Goal: Navigation & Orientation: Find specific page/section

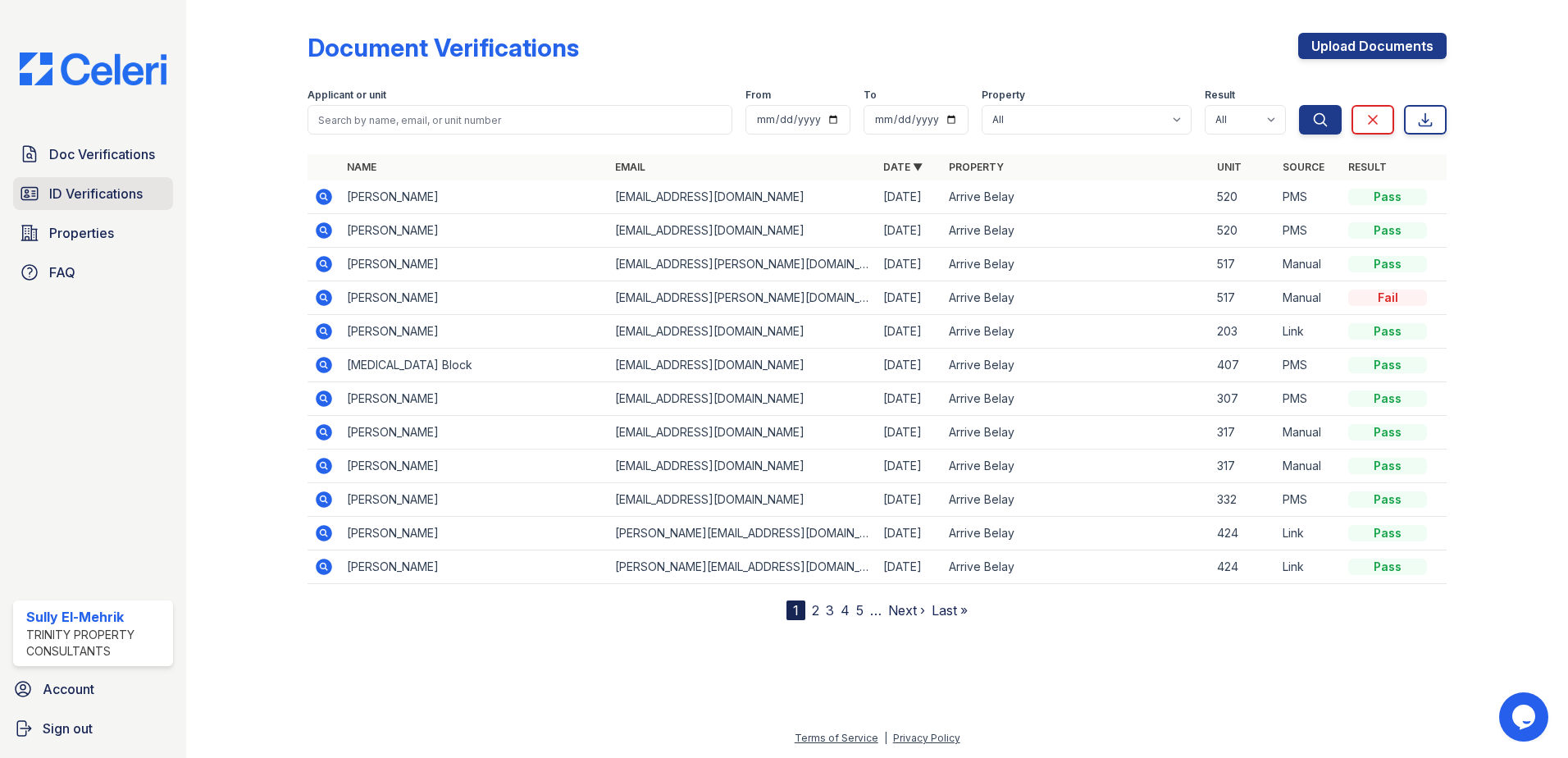
click at [99, 197] on span "ID Verifications" at bounding box center [96, 193] width 94 height 20
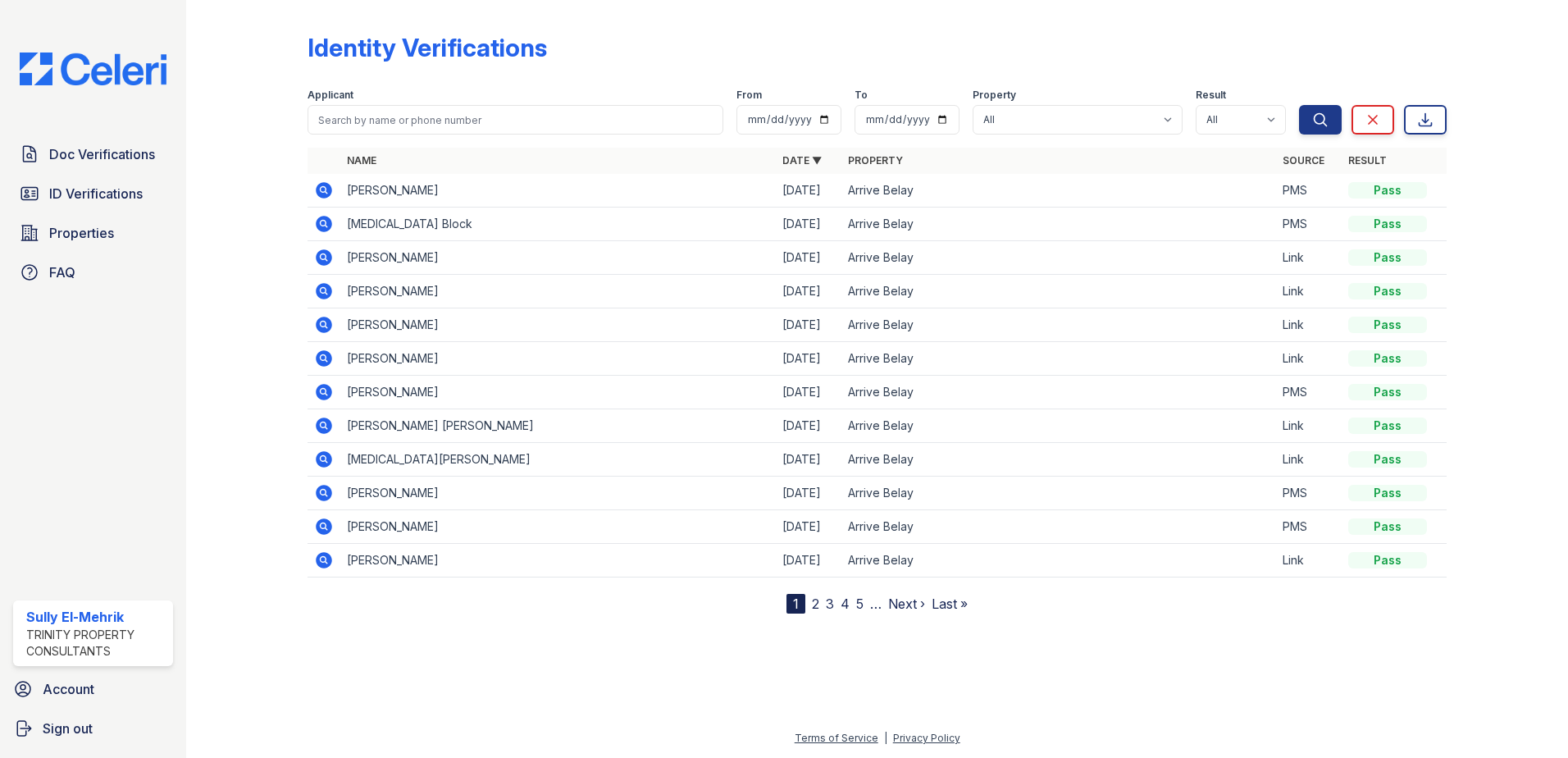
click at [814, 605] on link "2" at bounding box center [816, 604] width 7 height 17
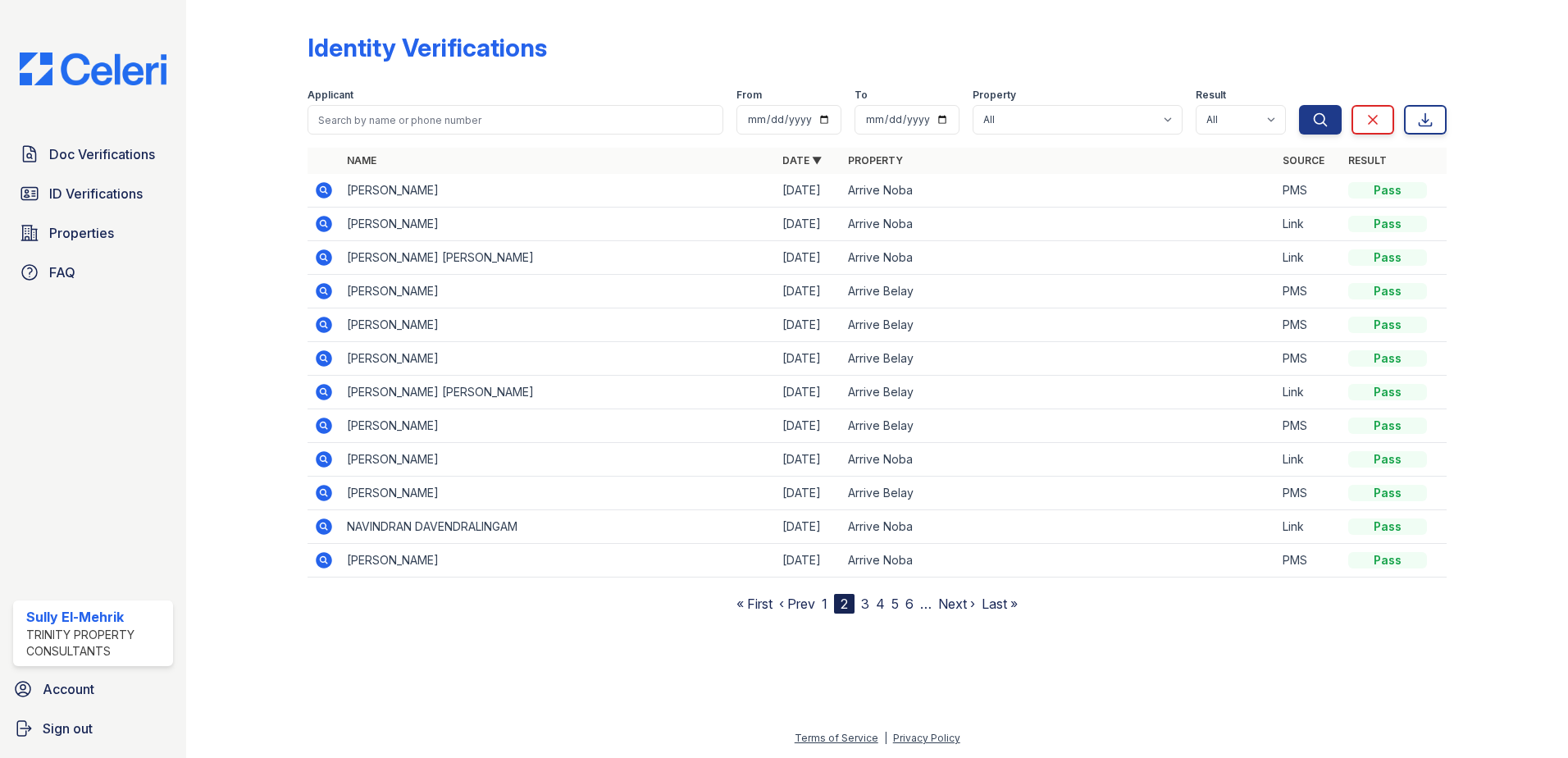
click at [826, 604] on link "1" at bounding box center [824, 604] width 6 height 17
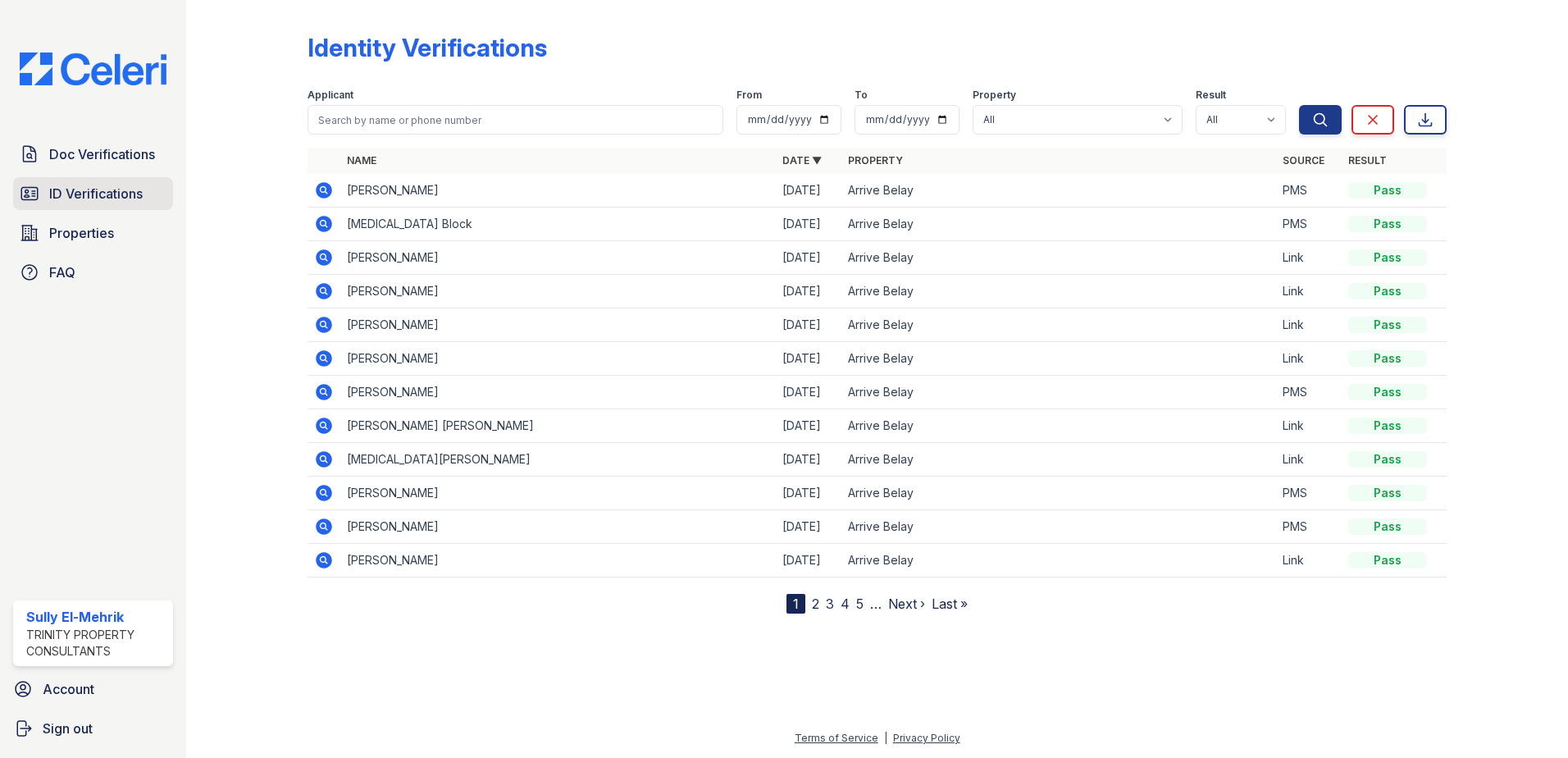
click at [113, 189] on span "ID Verifications" at bounding box center [96, 193] width 94 height 20
click at [112, 235] on span "Properties" at bounding box center [82, 233] width 65 height 20
